Goal: Information Seeking & Learning: Learn about a topic

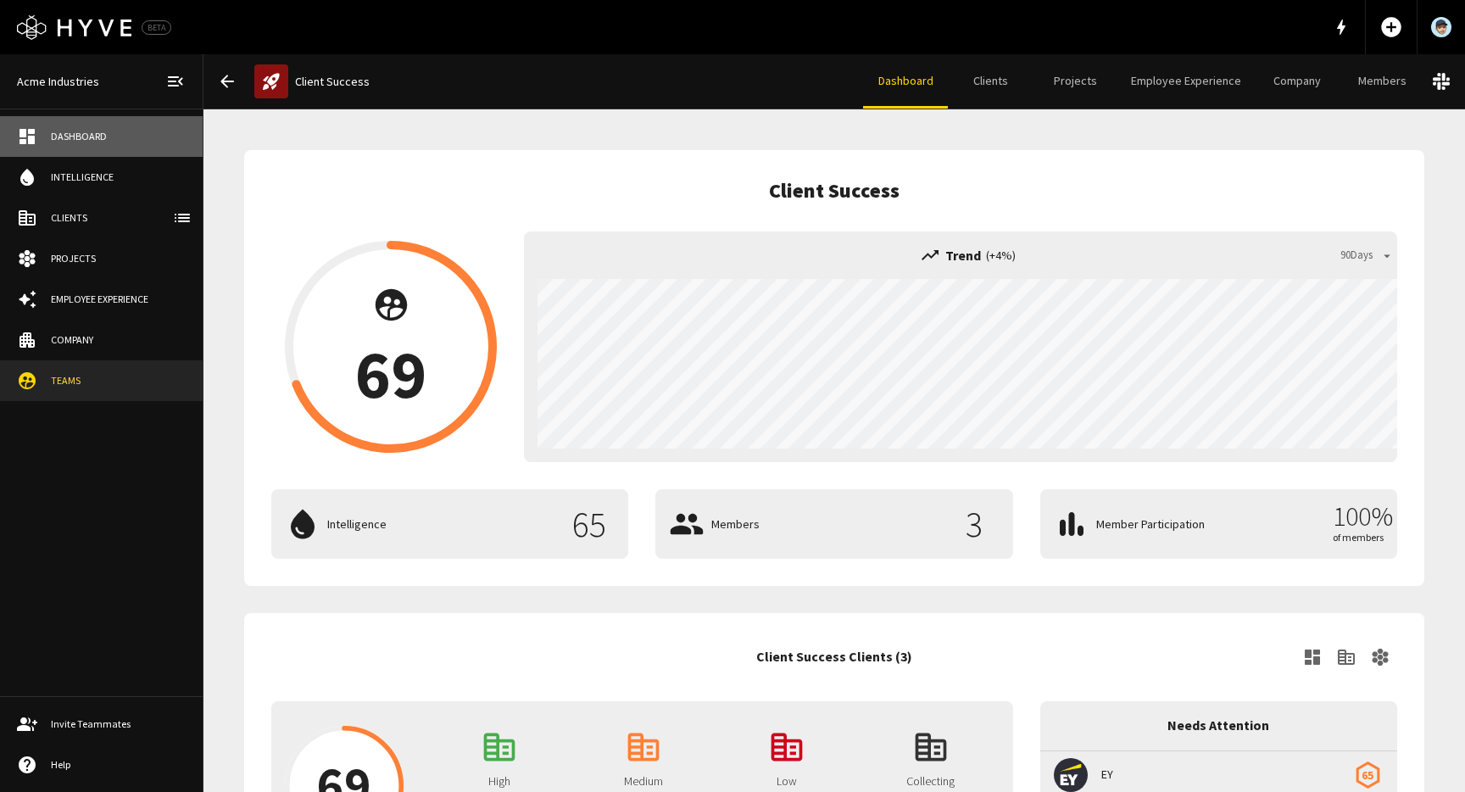
click at [89, 138] on div "Dashboard" at bounding box center [118, 136] width 135 height 15
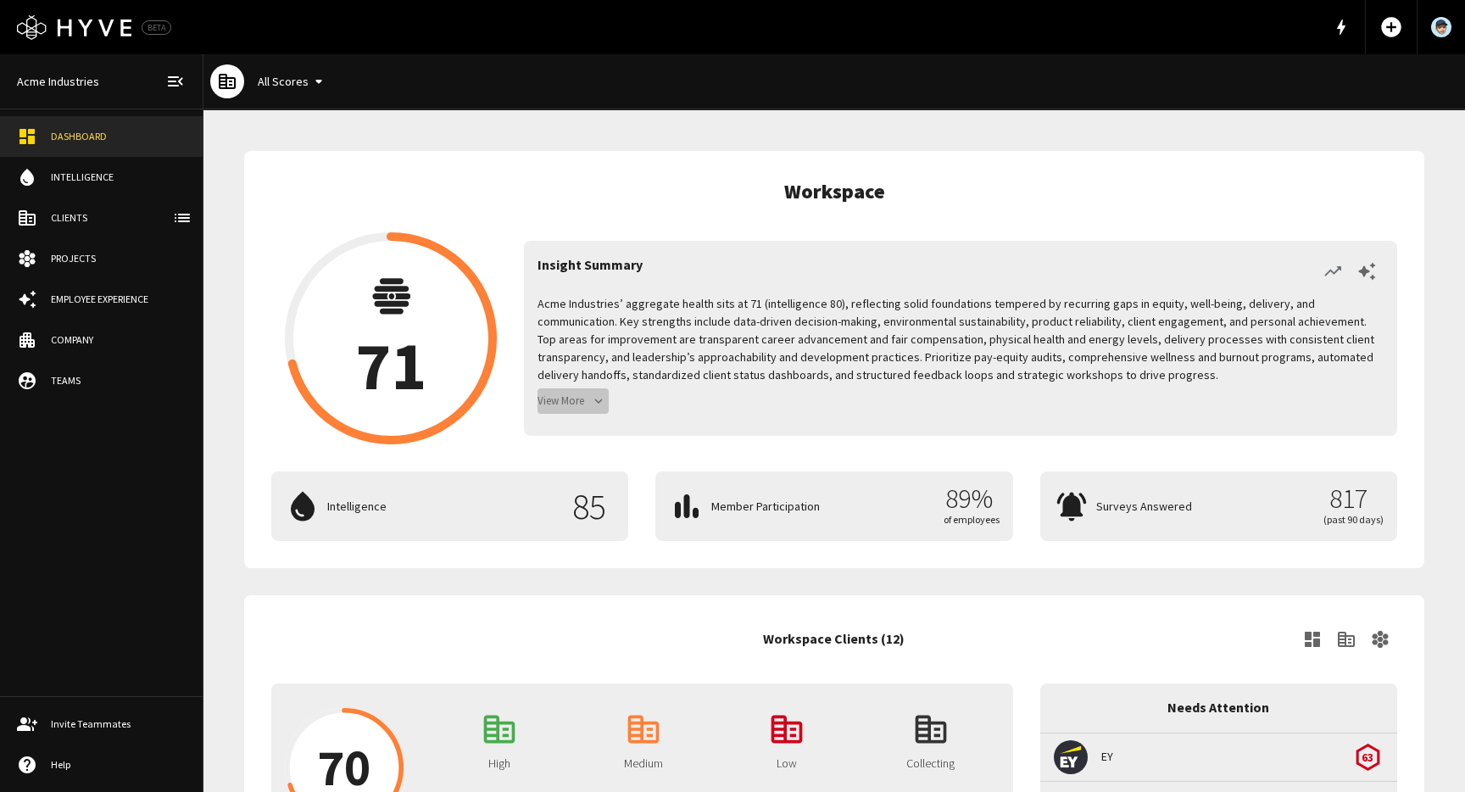
click at [581, 403] on button "View More" at bounding box center [572, 401] width 71 height 26
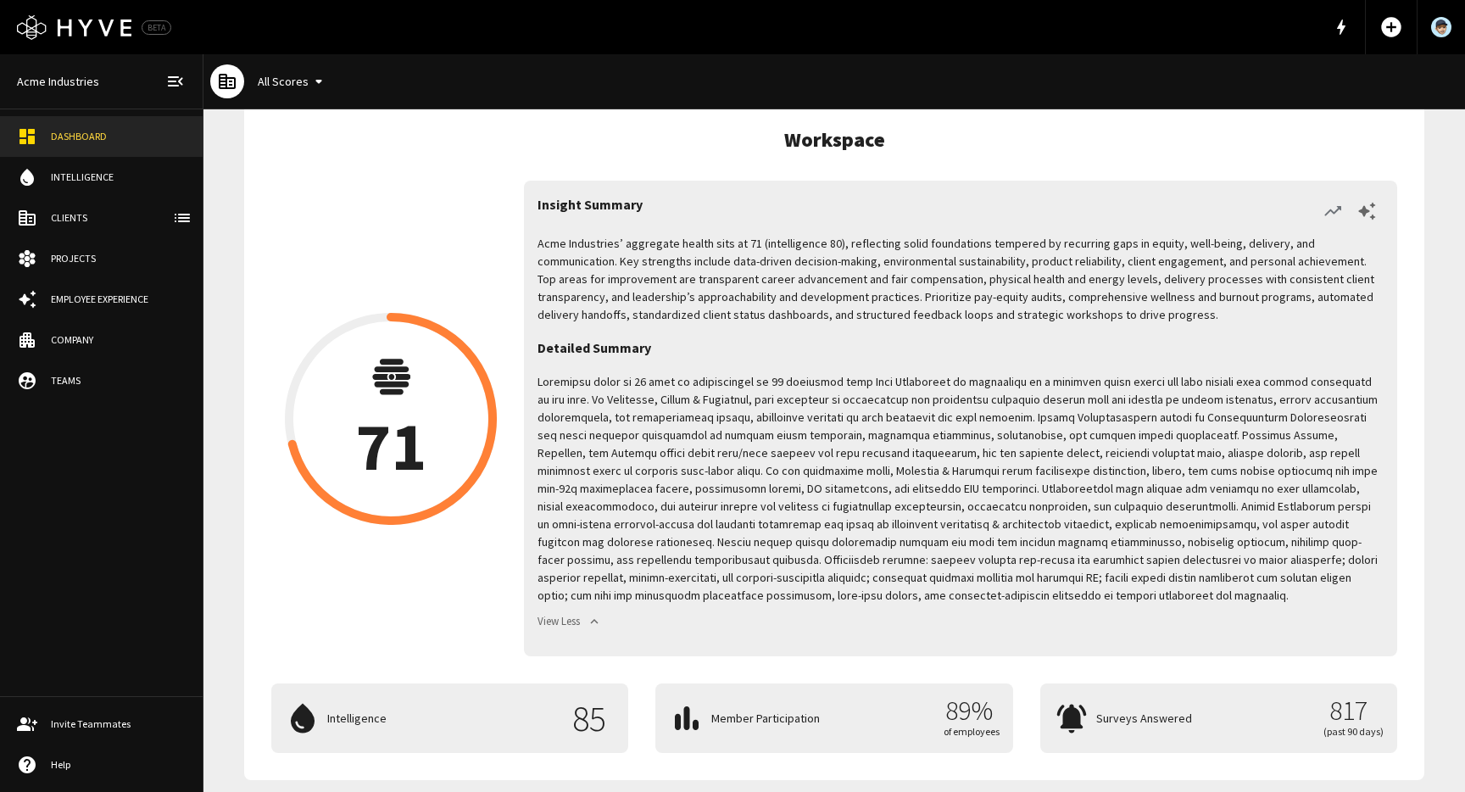
scroll to position [53, 0]
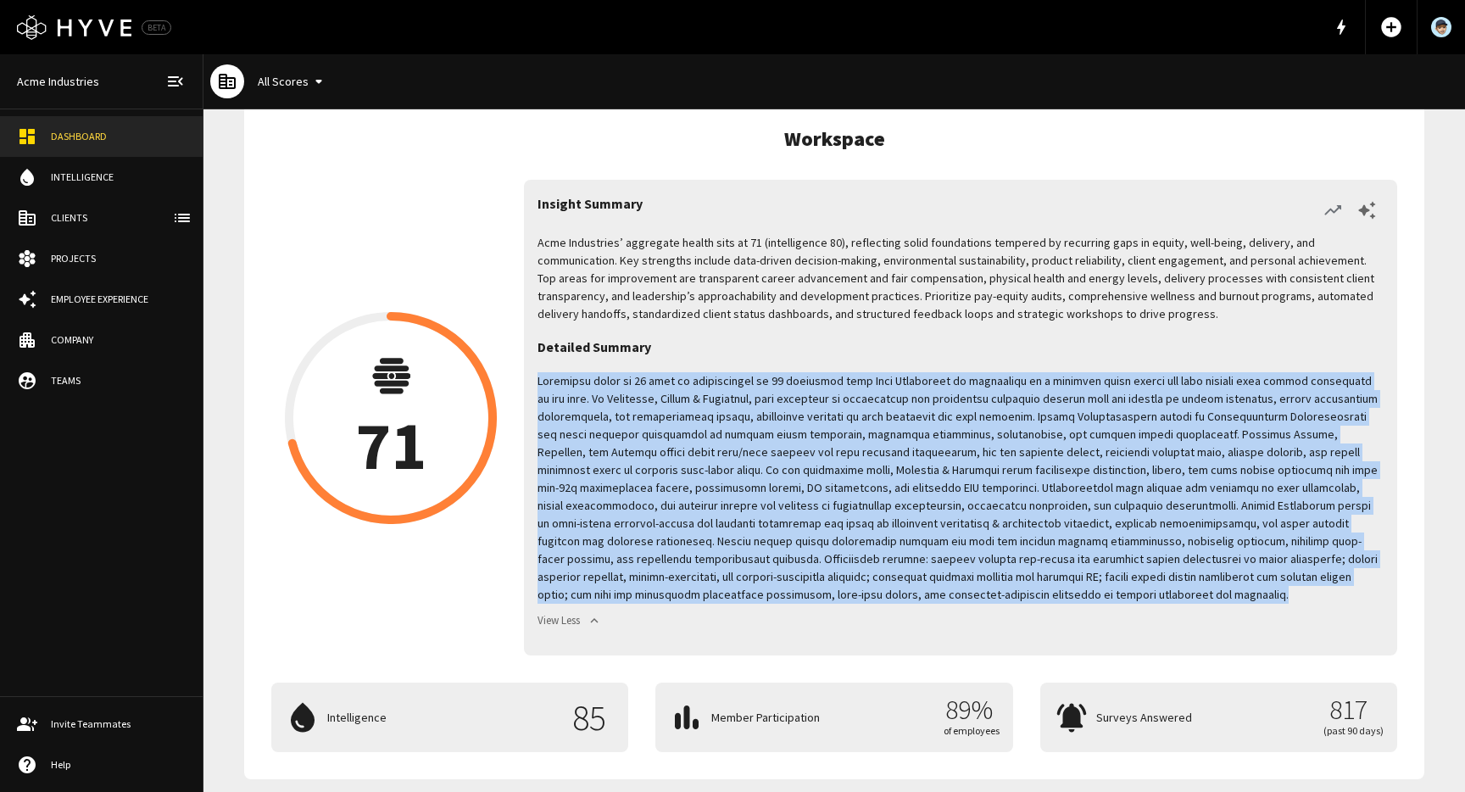
drag, startPoint x: 538, startPoint y: 381, endPoint x: 969, endPoint y: 597, distance: 482.1
click at [969, 597] on p at bounding box center [960, 487] width 846 height 231
copy p "Aggregate score of 71 with an intelligence of 80 indicates that Acme Industries…"
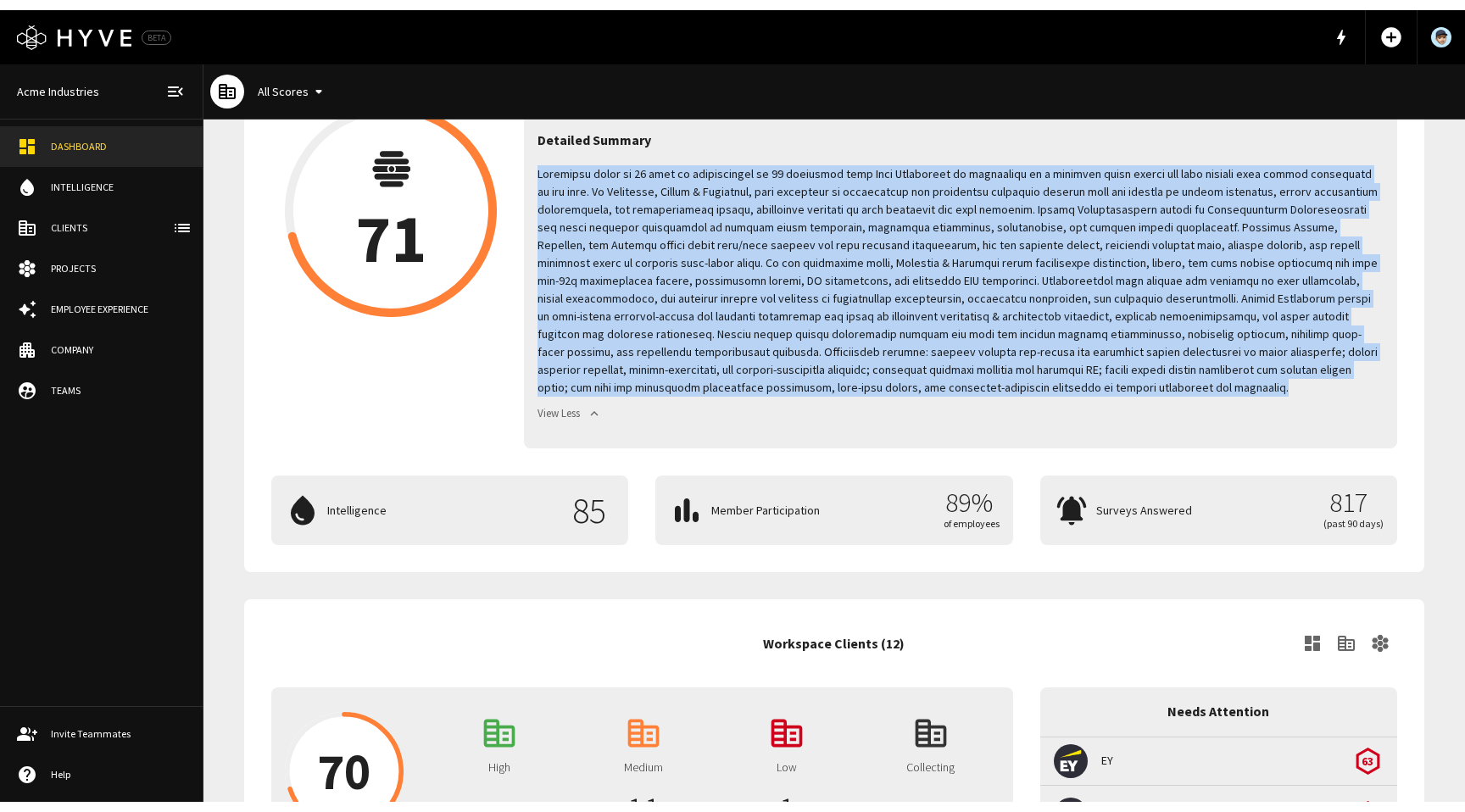
scroll to position [0, 0]
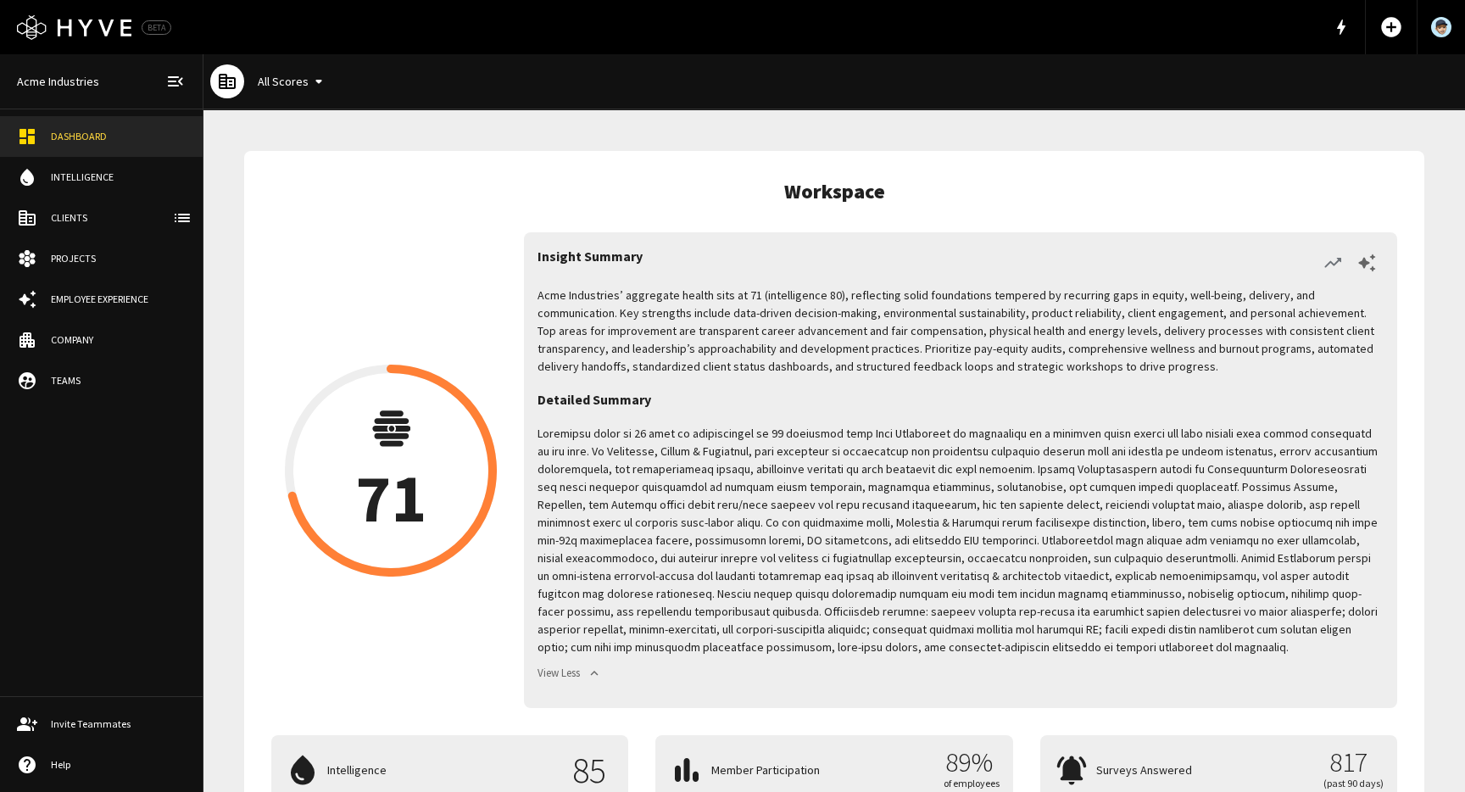
click at [742, 93] on div "All Scores" at bounding box center [833, 81] width 1261 height 55
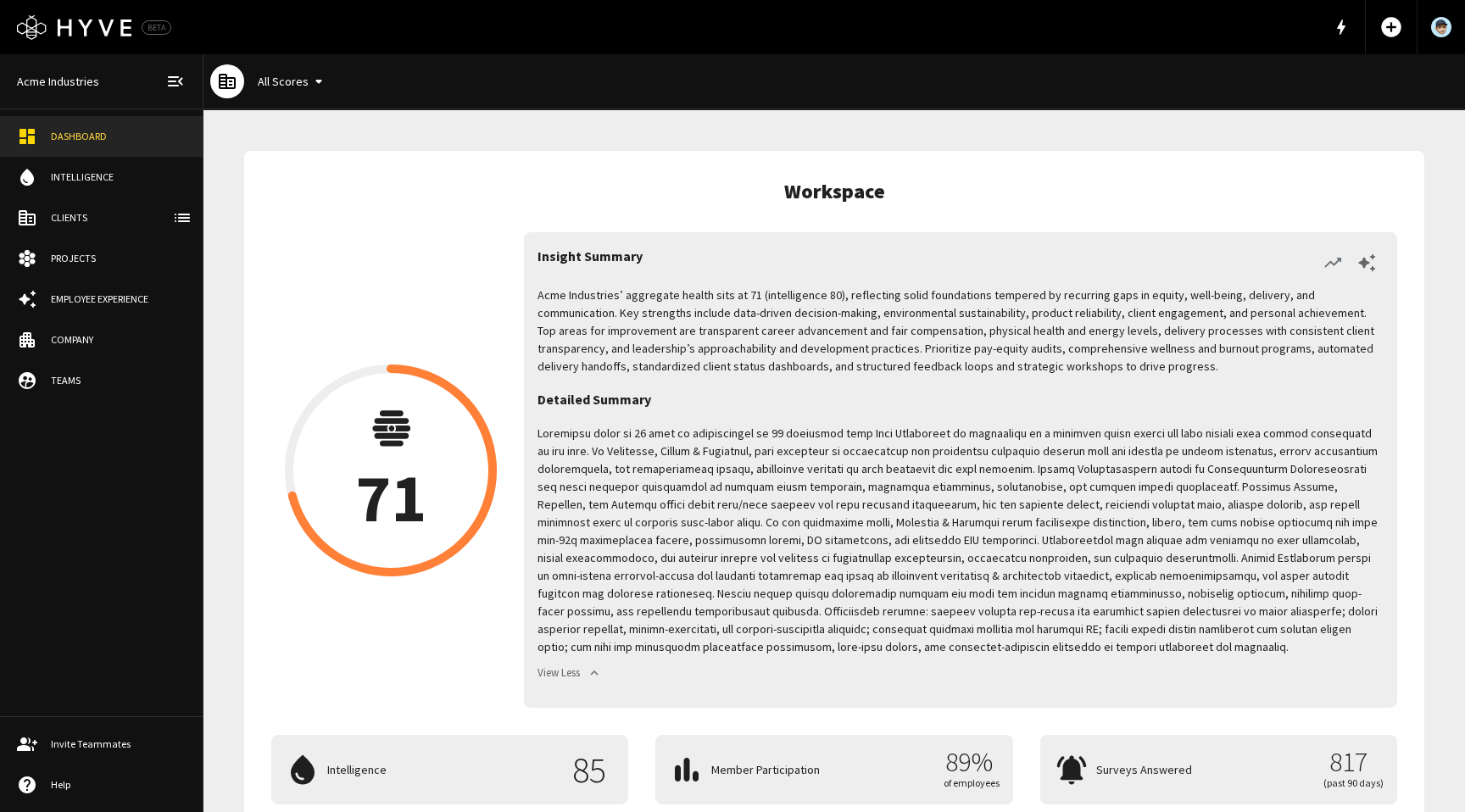
click at [1093, 371] on p "Acme Industries’ aggregate health sits at 71 (intelligence 80), reflecting soli…" at bounding box center [960, 330] width 846 height 89
click at [925, 328] on p "Acme Industries’ aggregate health sits at 71 (intelligence 80), reflecting soli…" at bounding box center [960, 330] width 846 height 89
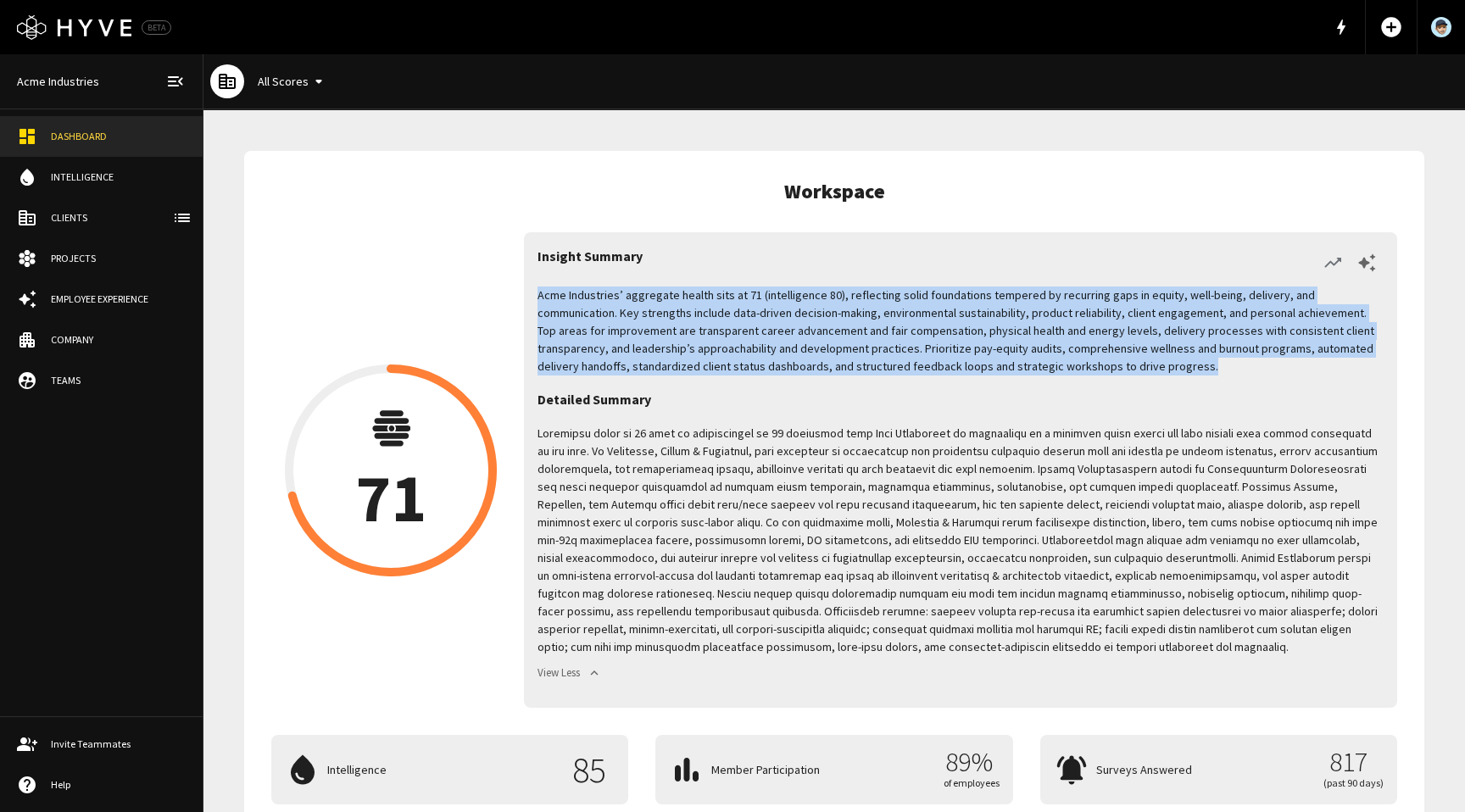
drag, startPoint x: 1114, startPoint y: 371, endPoint x: 536, endPoint y: 292, distance: 583.4
click at [536, 292] on div "Insight Summary Acme Industries’ aggregate health sits at 71 (intelligence 80),…" at bounding box center [960, 469] width 873 height 475
copy p "Acme Industries’ aggregate health sits at 71 (intelligence 80), reflecting soli…"
